Goal: Find specific page/section: Find specific page/section

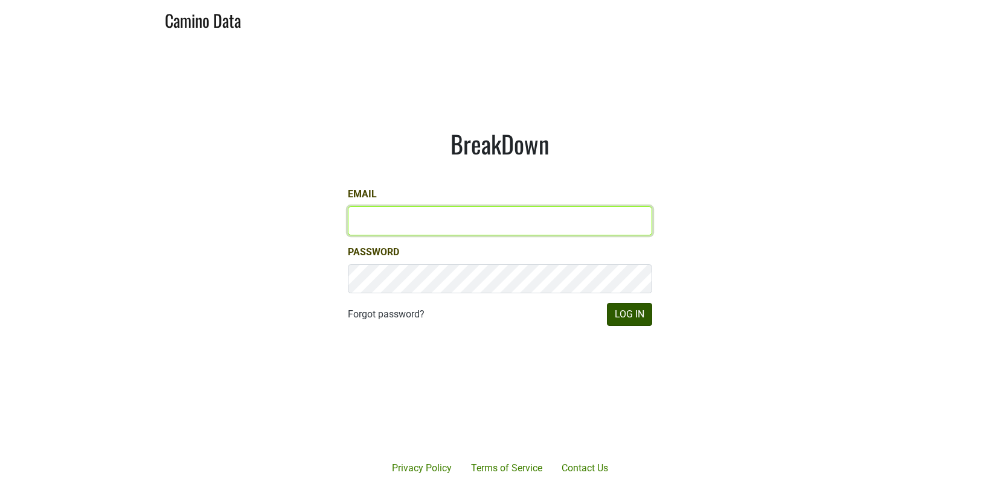
type input "[EMAIL_ADDRESS][DOMAIN_NAME]"
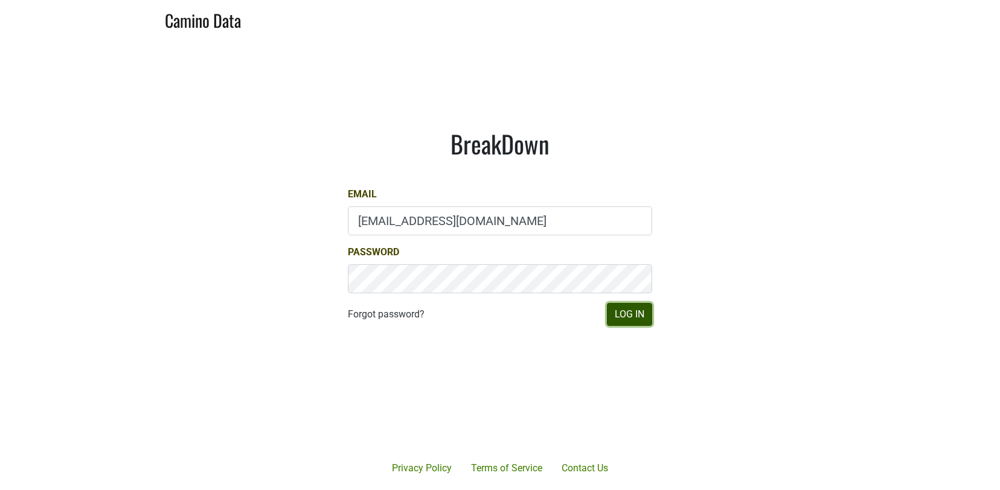
click at [625, 319] on button "Log In" at bounding box center [629, 314] width 45 height 23
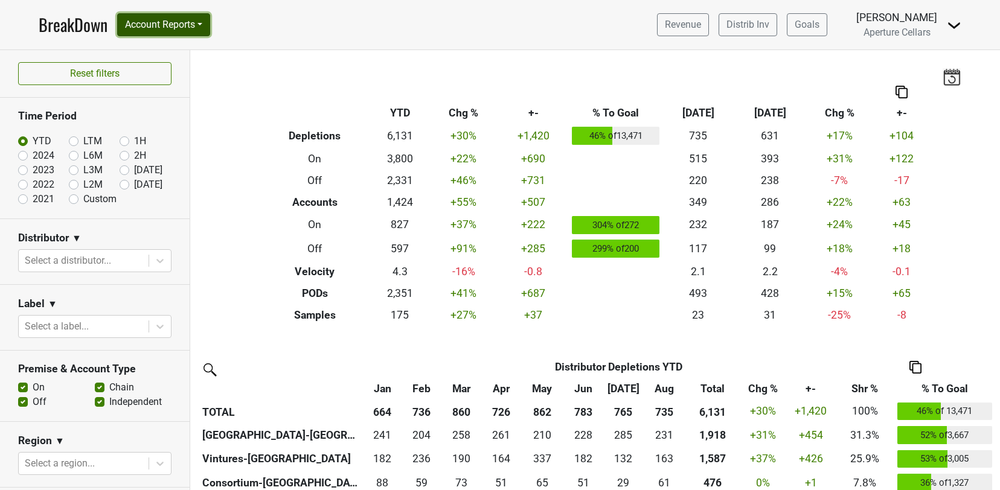
click at [156, 21] on button "Account Reports" at bounding box center [163, 24] width 93 height 23
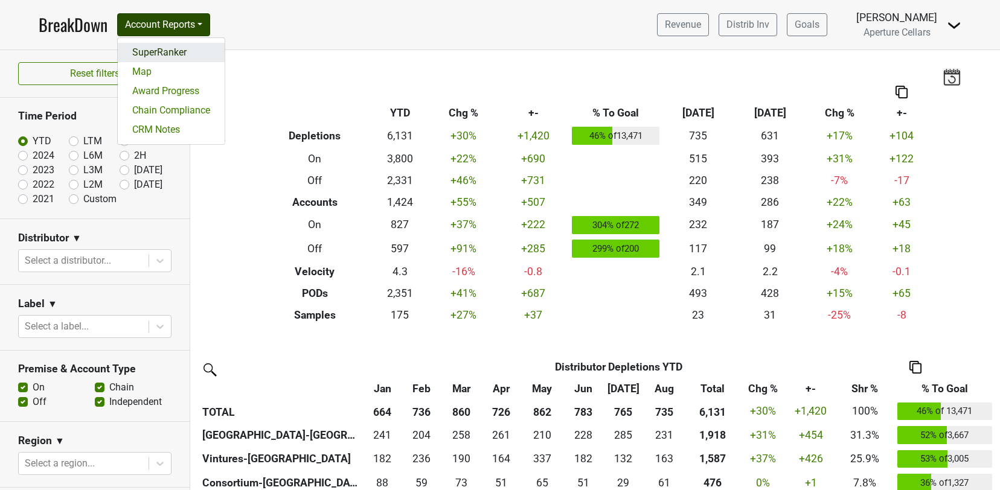
click at [164, 53] on link "SuperRanker" at bounding box center [171, 52] width 107 height 19
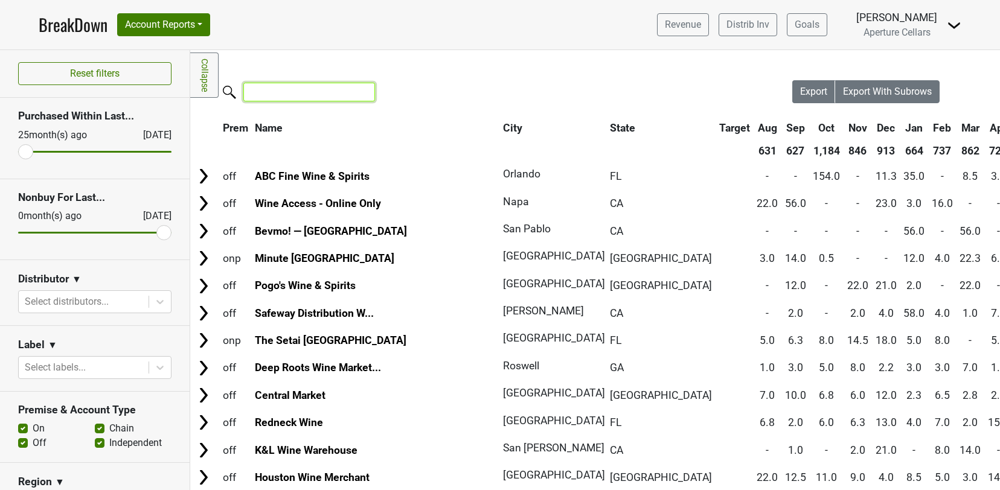
click at [270, 94] on input "search" at bounding box center [309, 92] width 132 height 19
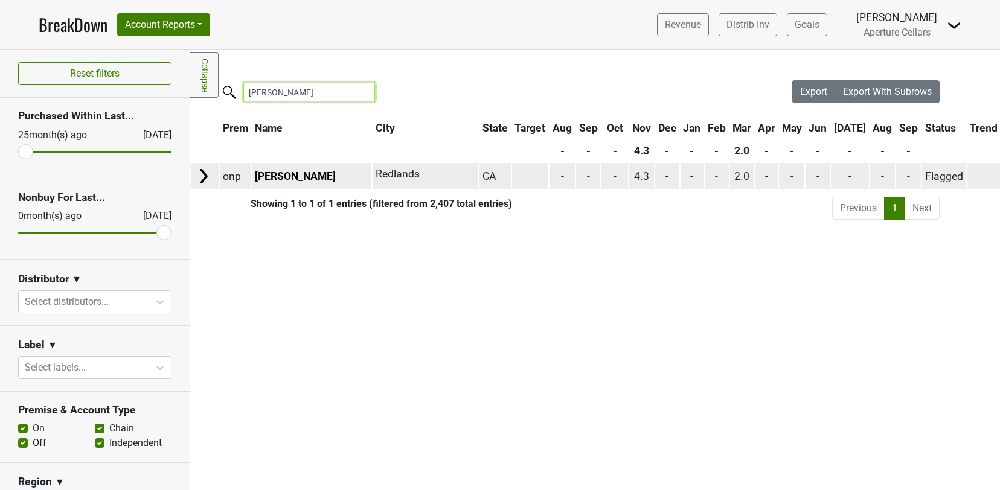
type input "citrone"
click at [205, 176] on img at bounding box center [203, 176] width 18 height 18
